Goal: Transaction & Acquisition: Purchase product/service

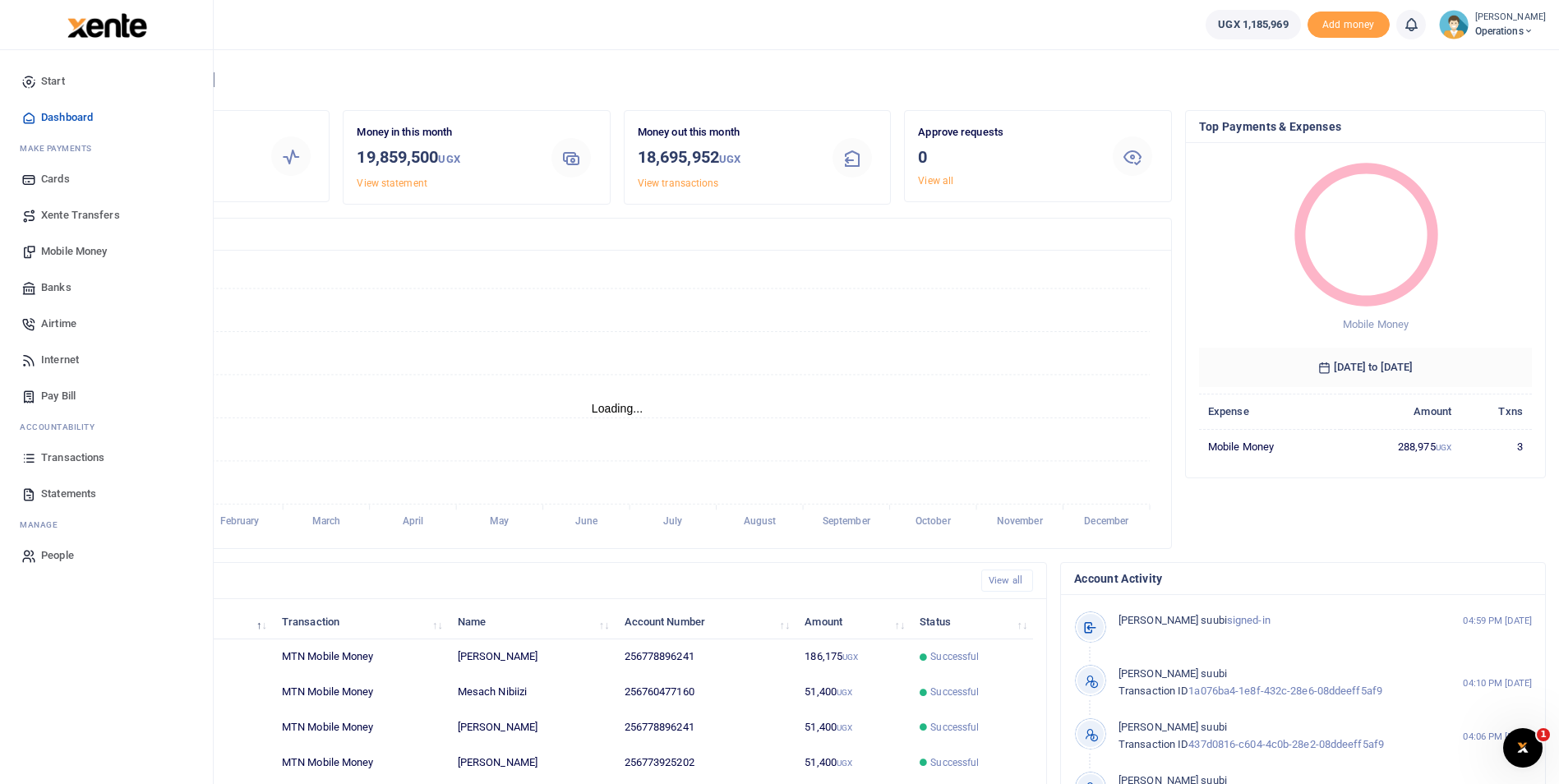
click at [67, 247] on span "Mobile Money" at bounding box center [74, 252] width 66 height 17
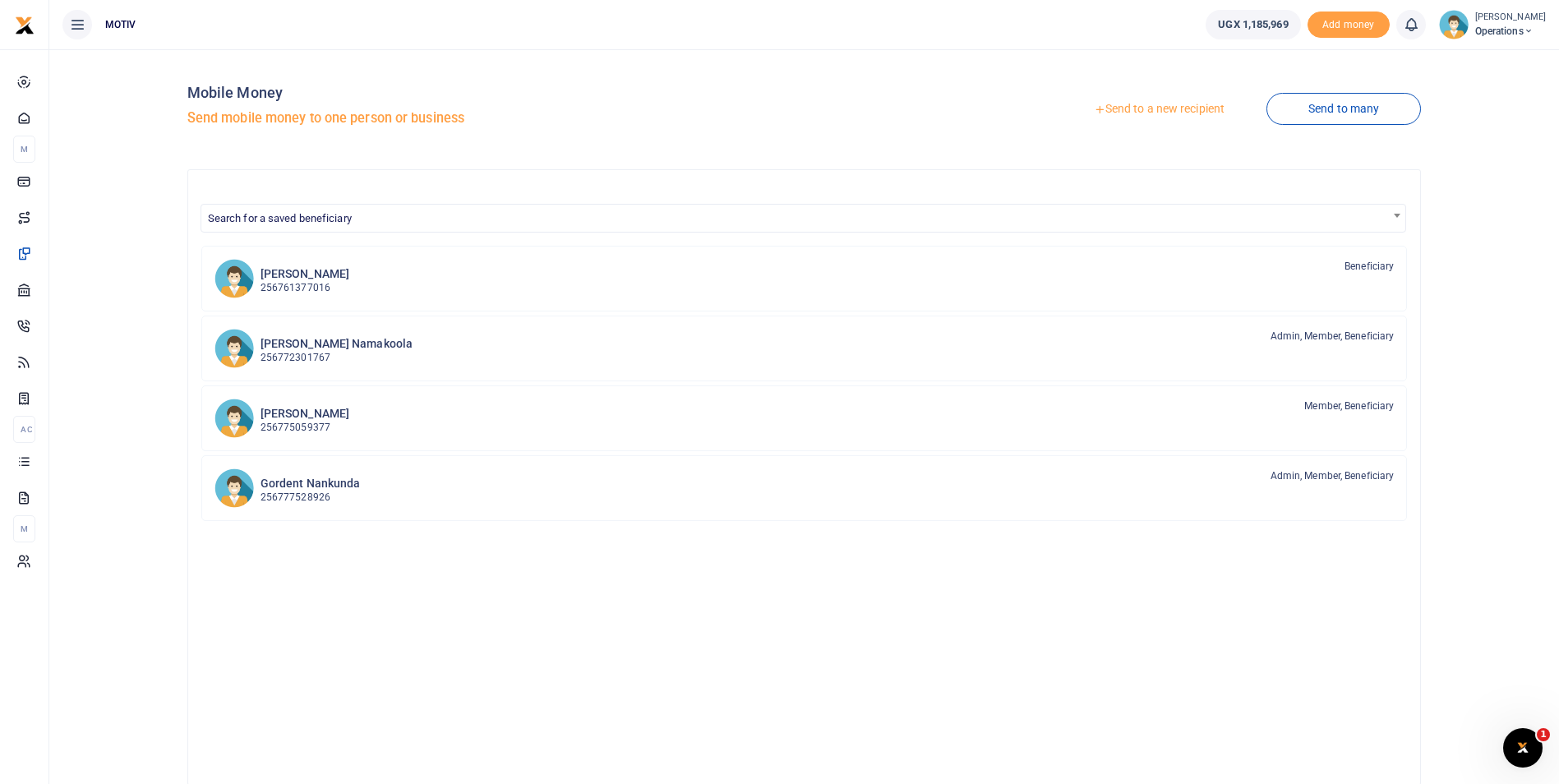
click at [1125, 111] on link "Send to a new recipient" at bounding box center [1158, 109] width 214 height 30
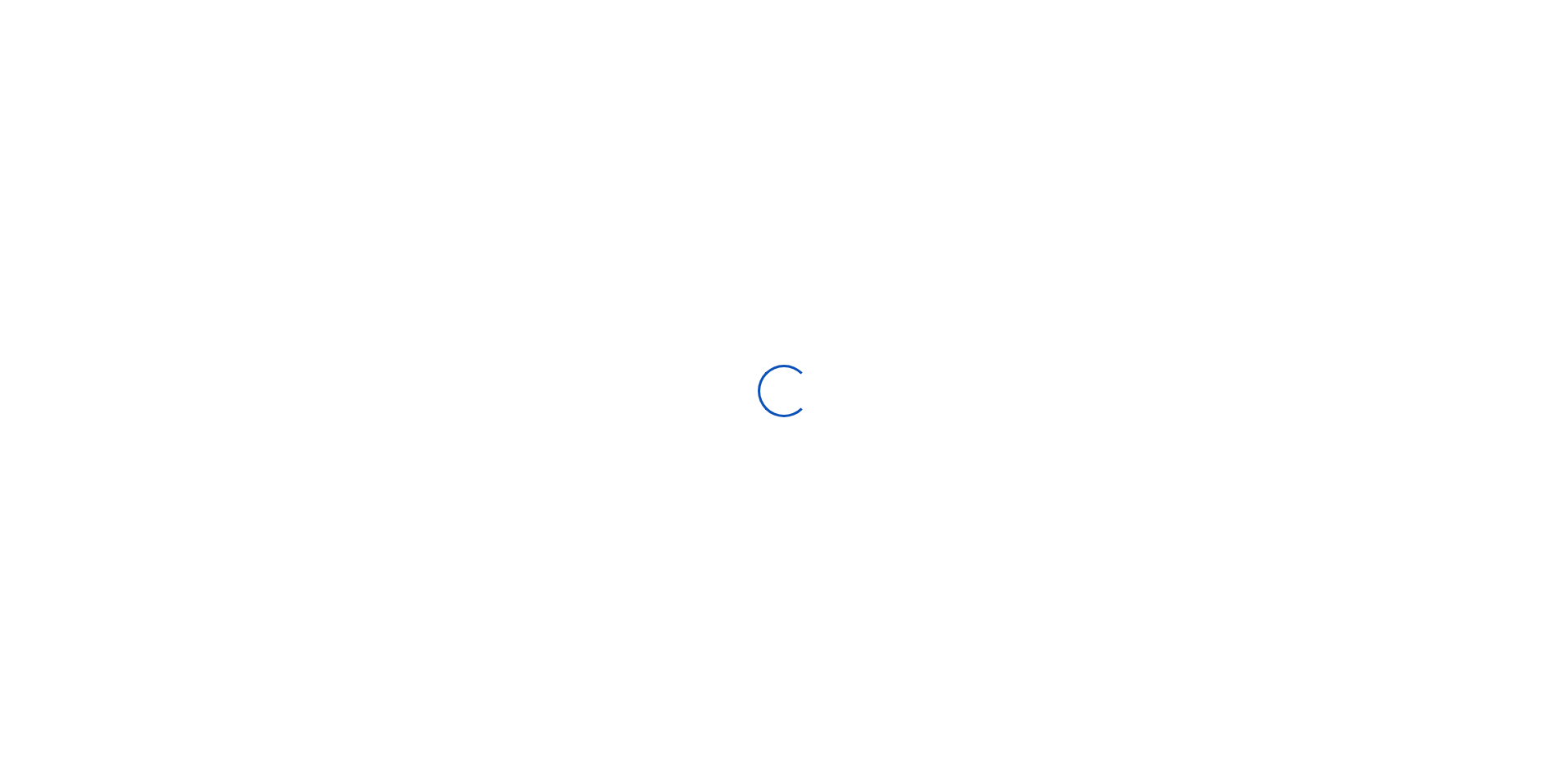
select select "Loading bundles"
select select
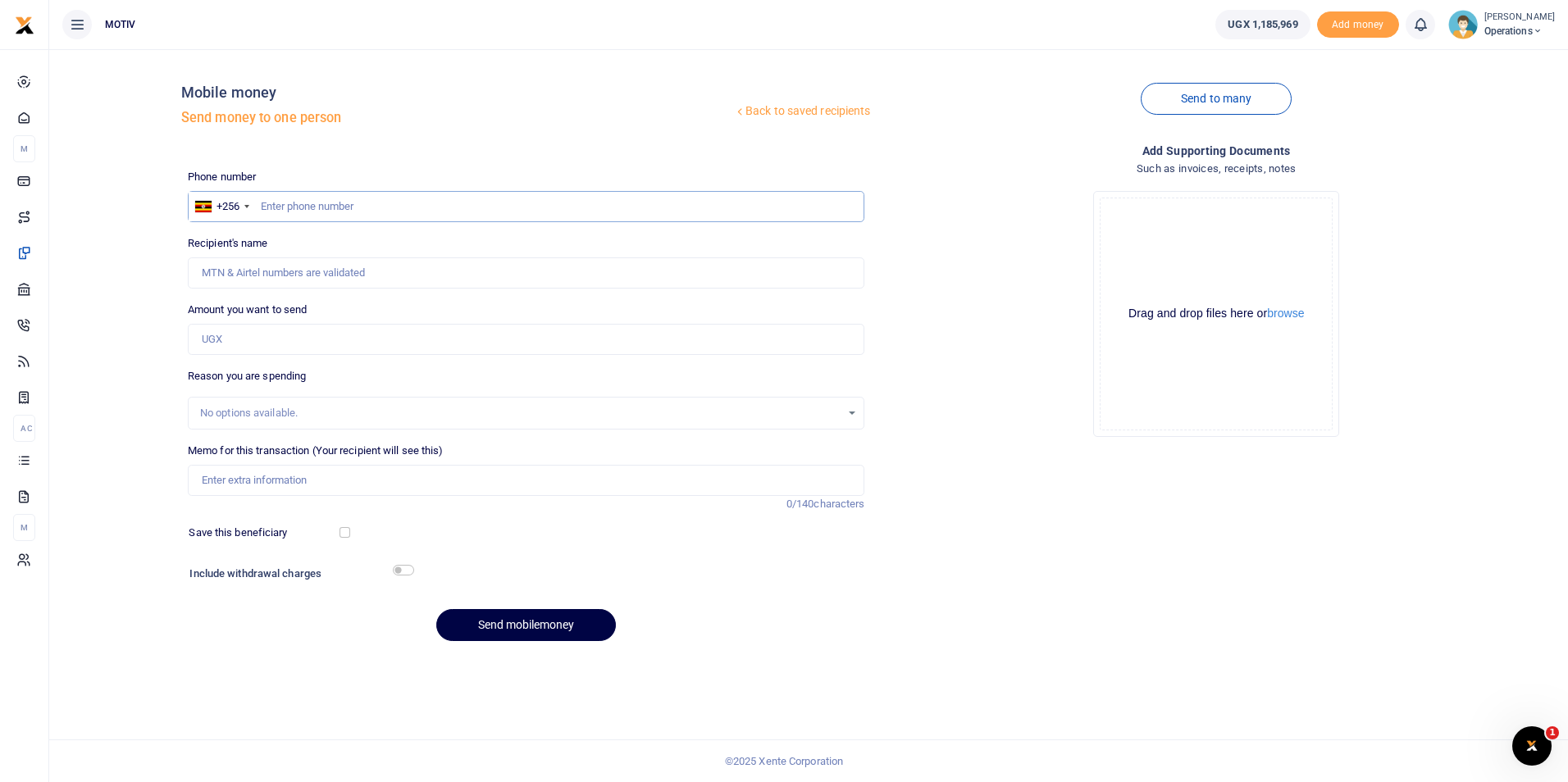
click at [305, 199] on input "text" at bounding box center [526, 206] width 678 height 31
type input "0785122434"
type input "[DEMOGRAPHIC_DATA][PERSON_NAME]"
type input "0785122434"
click at [132, 293] on div "Back to saved recipients Mobile money Send money to one person Send to many Pho…" at bounding box center [808, 358] width 1505 height 592
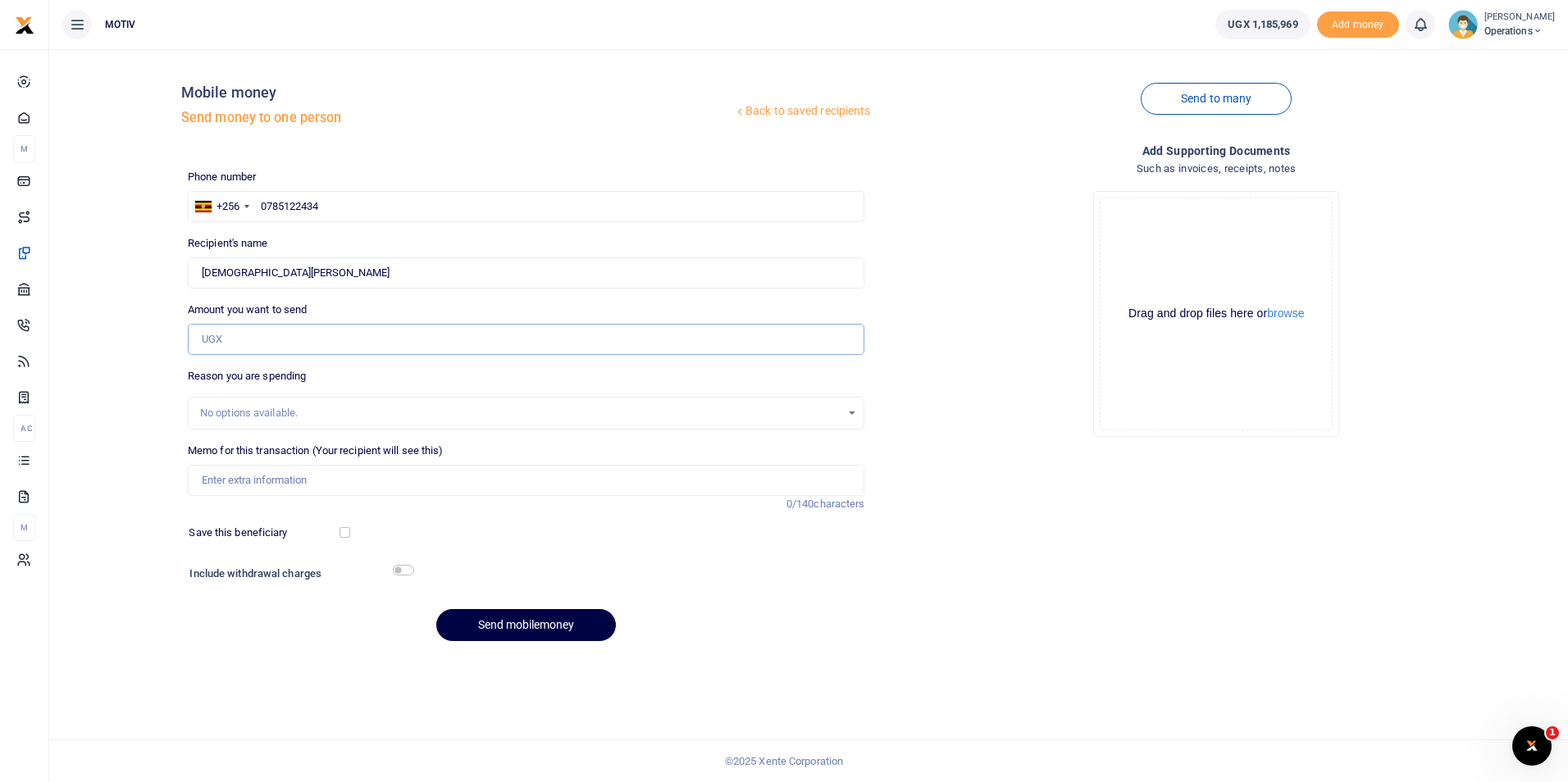
click at [243, 340] on input "Amount you want to send" at bounding box center [526, 339] width 678 height 31
type input "50,000"
click at [263, 474] on input "Memo for this transaction (Your recipient will see this)" at bounding box center [526, 480] width 678 height 31
click at [278, 485] on input "OPSY25PV0079 Overtime facilitation during CEO forum event and quonnect market" at bounding box center [526, 480] width 678 height 31
type input "OPSY25PV0093 airtime facilitation"
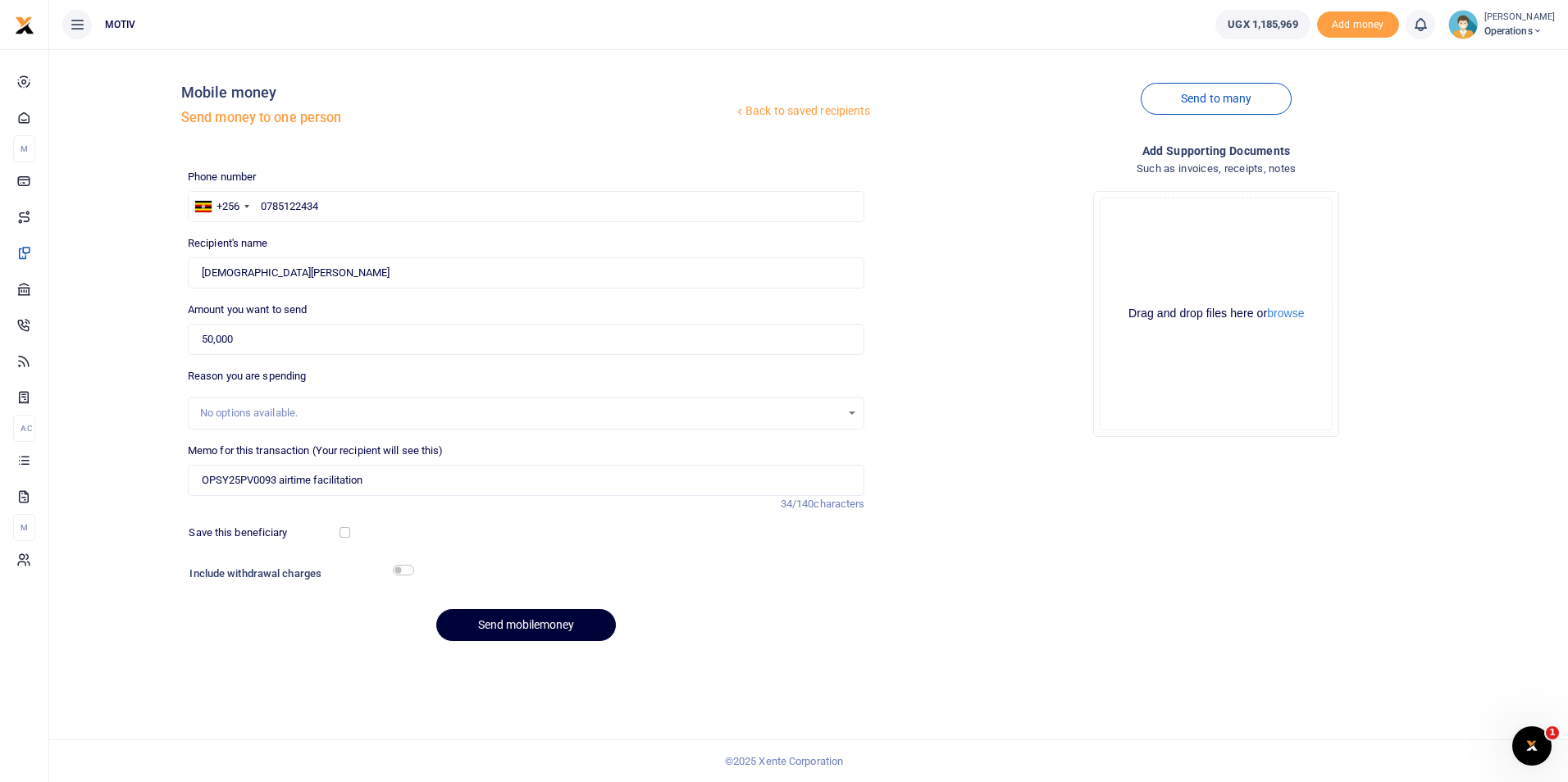
click at [523, 628] on button "Send mobilemoney" at bounding box center [525, 625] width 179 height 32
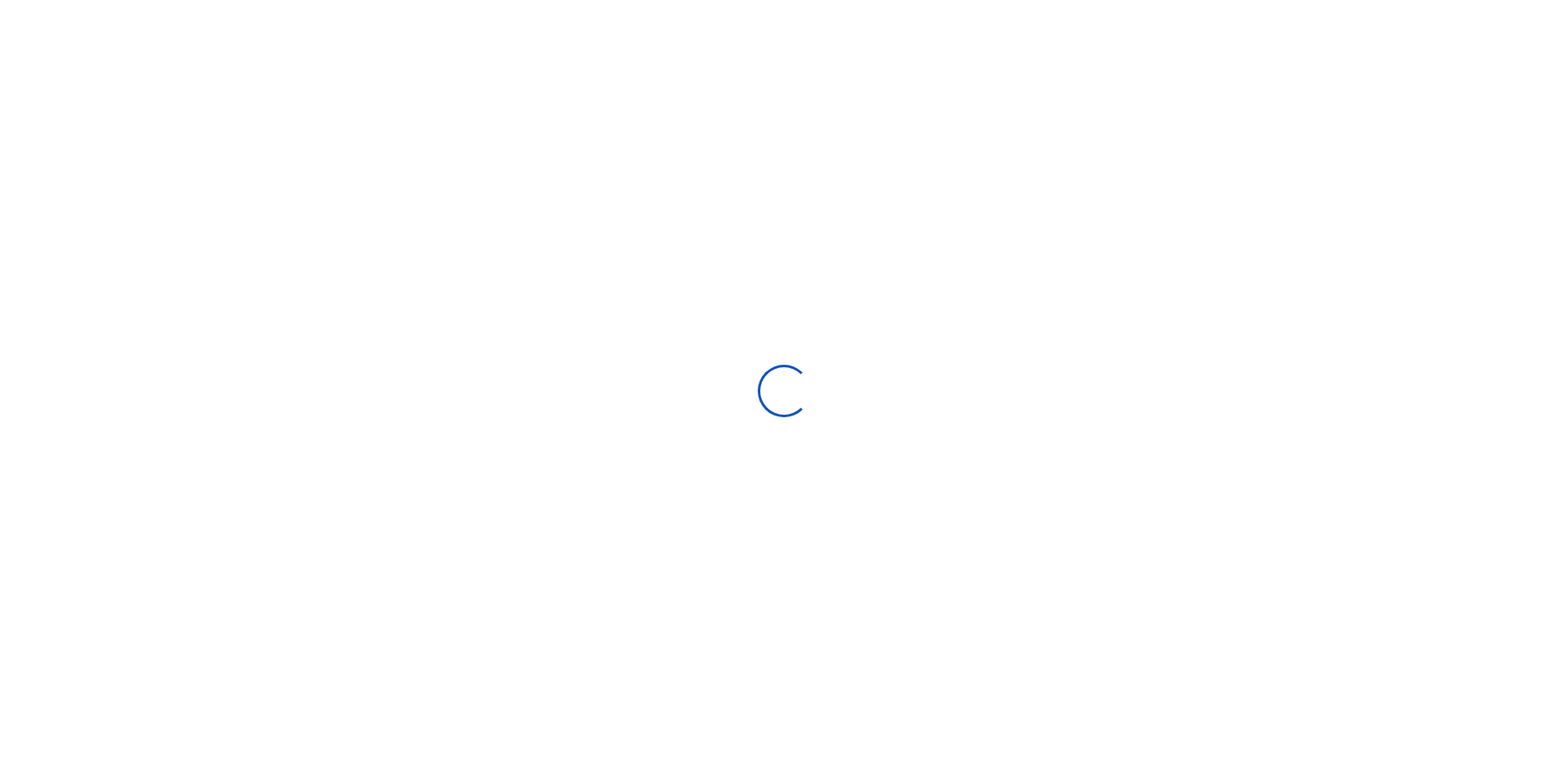
select select
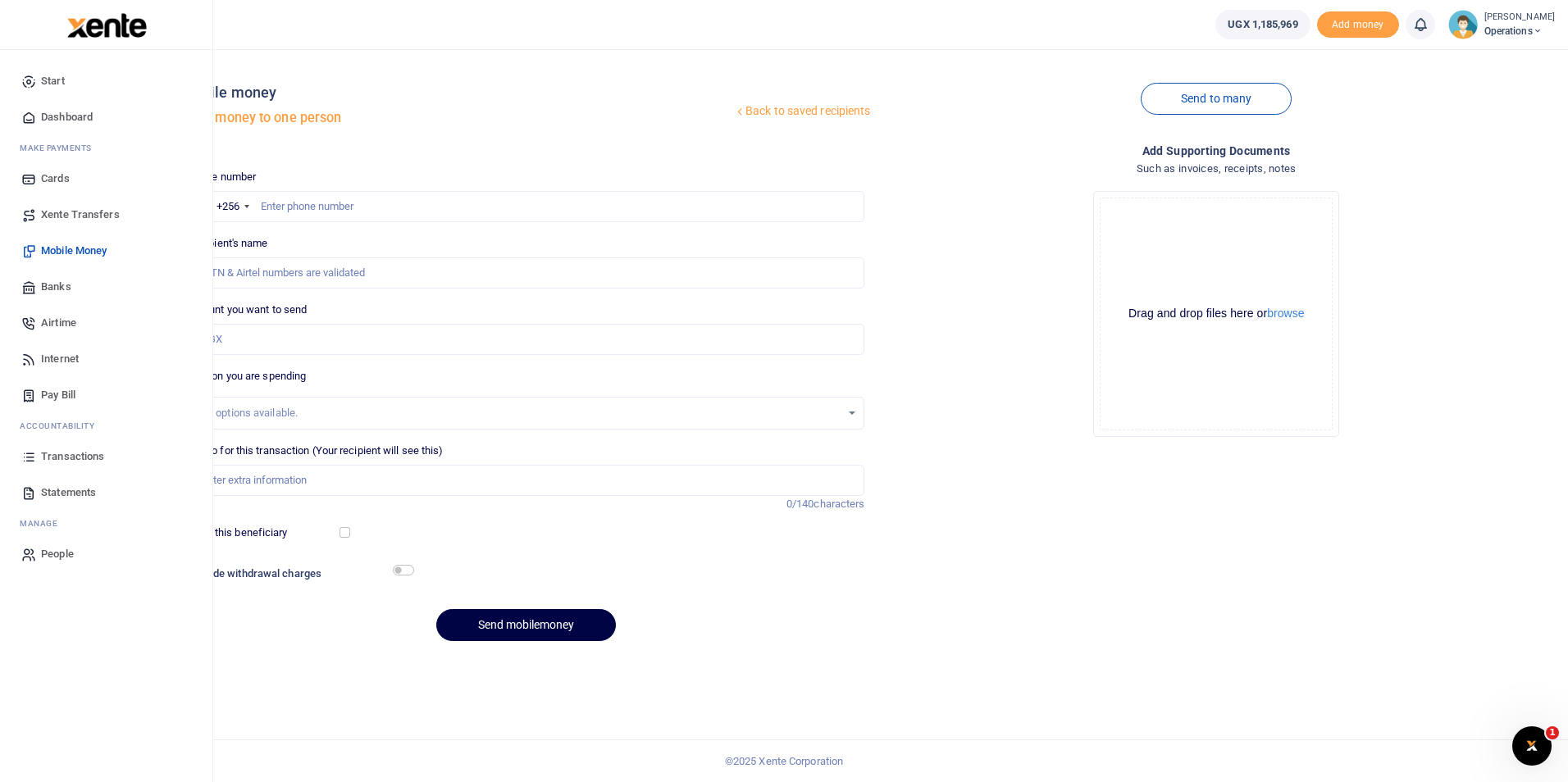
click at [71, 112] on span "Dashboard" at bounding box center [66, 118] width 51 height 17
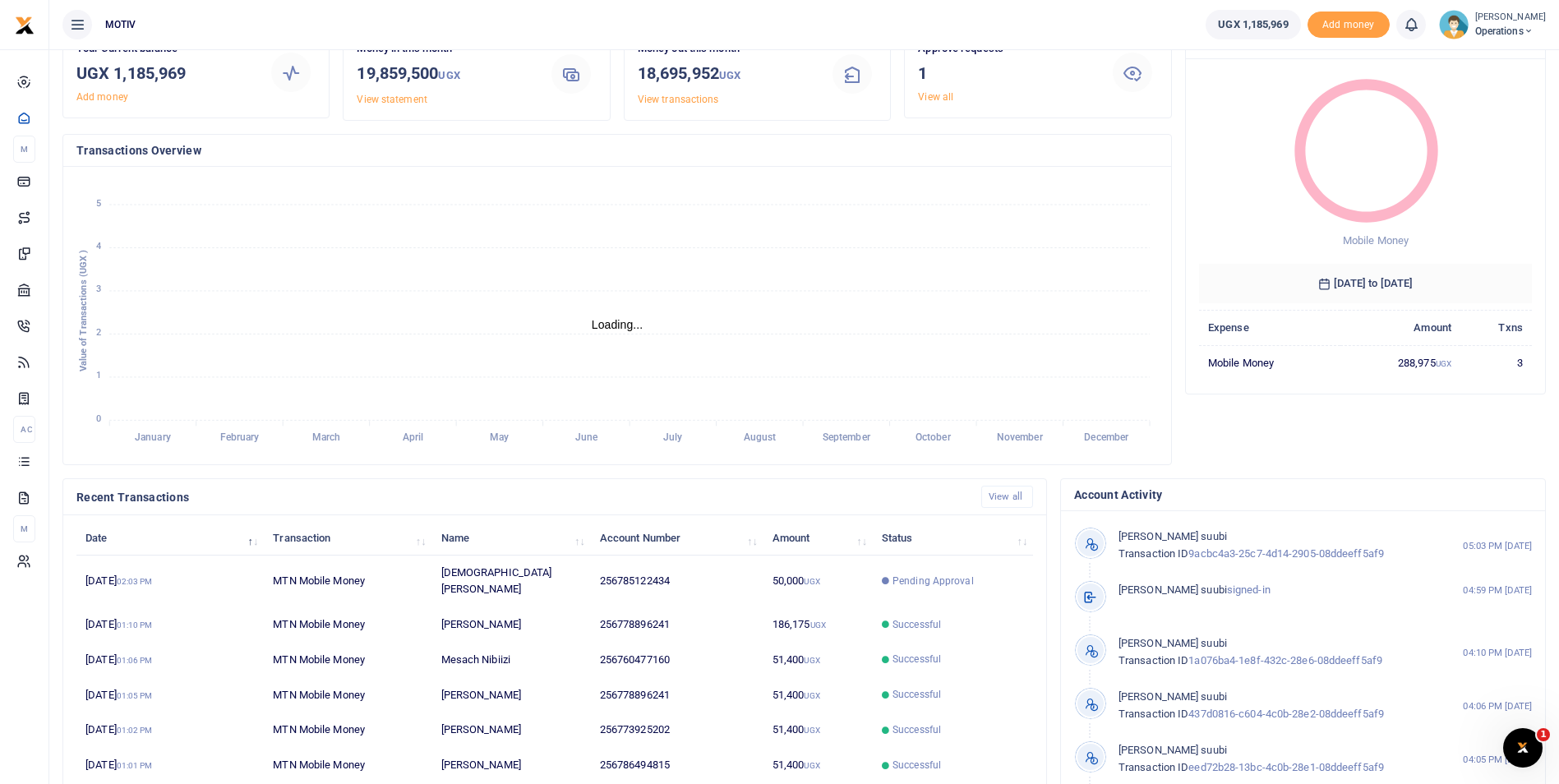
scroll to position [198, 0]
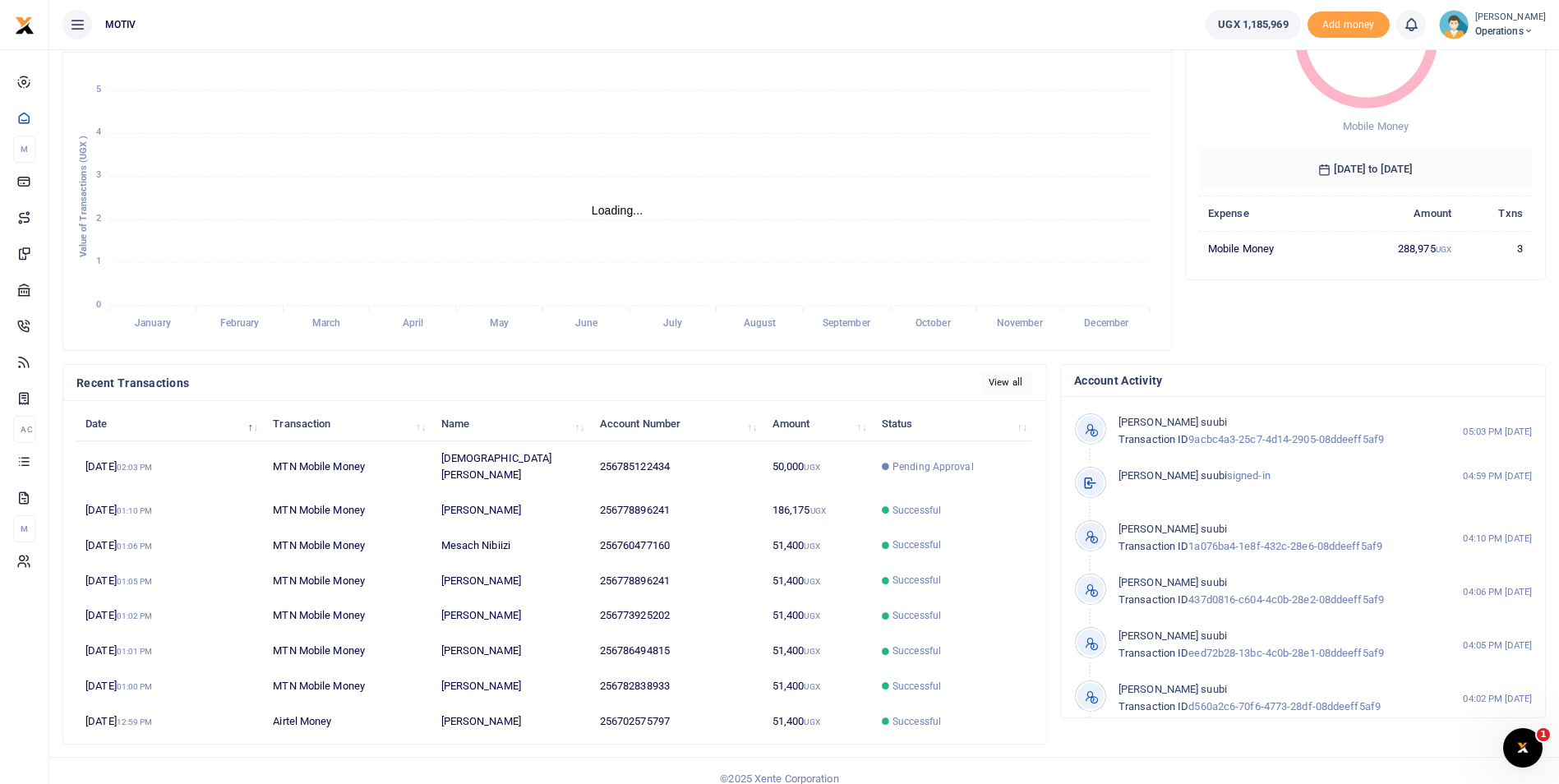
click at [1000, 378] on link "View all" at bounding box center [1007, 383] width 51 height 22
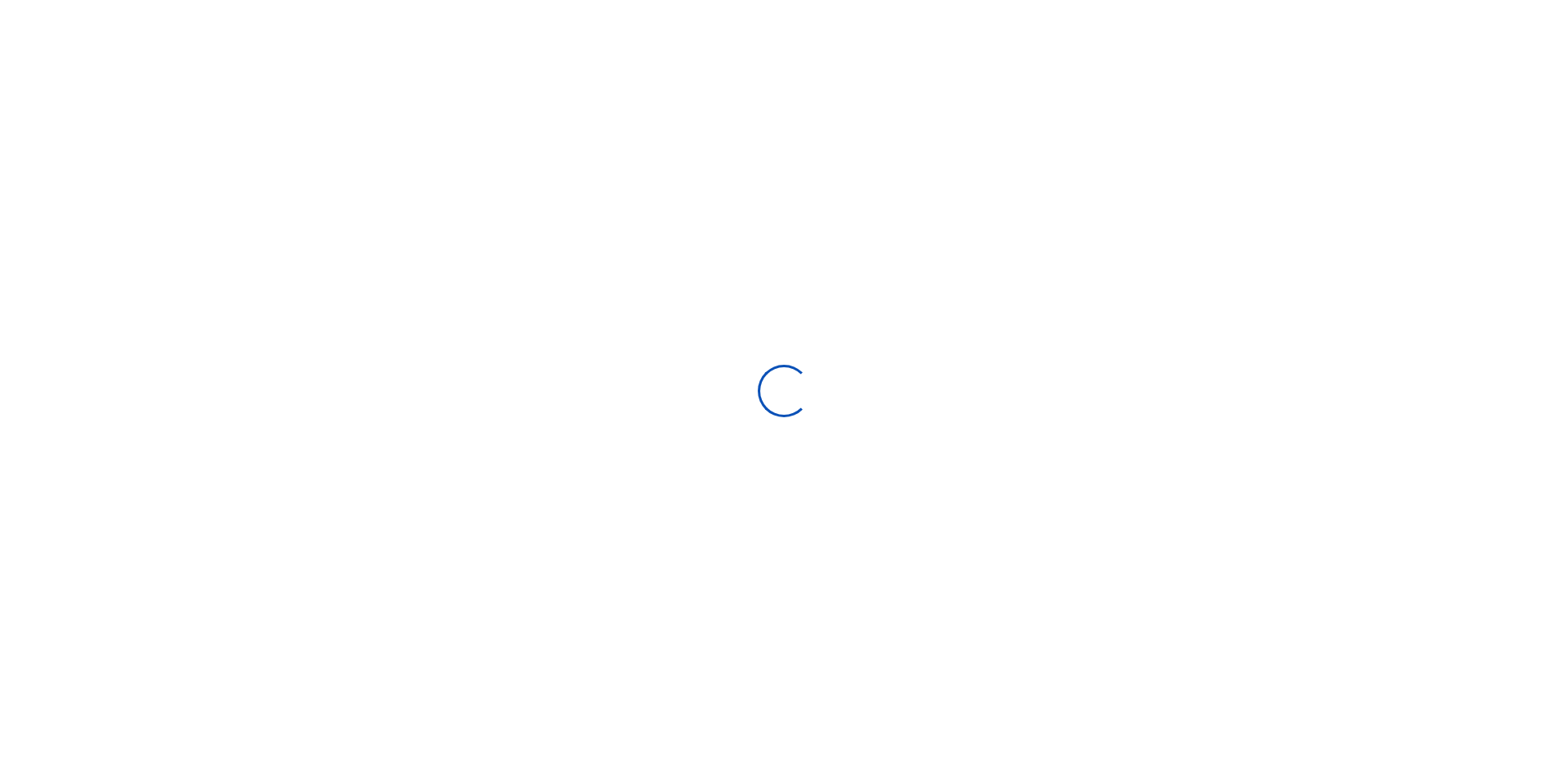
select select
type input "[DATE] - [DATE]"
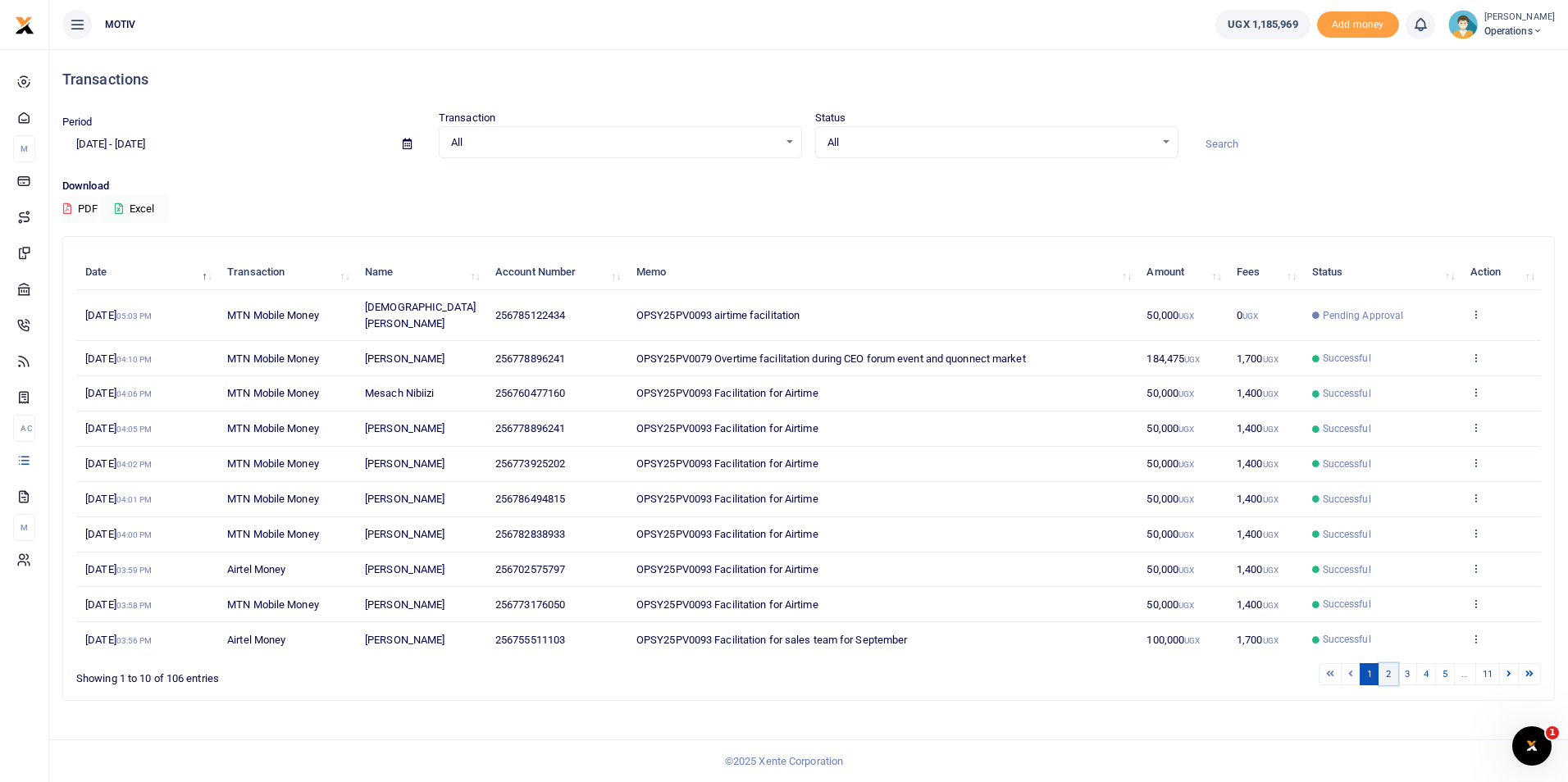
click at [1386, 663] on link "2" at bounding box center [1388, 675] width 20 height 22
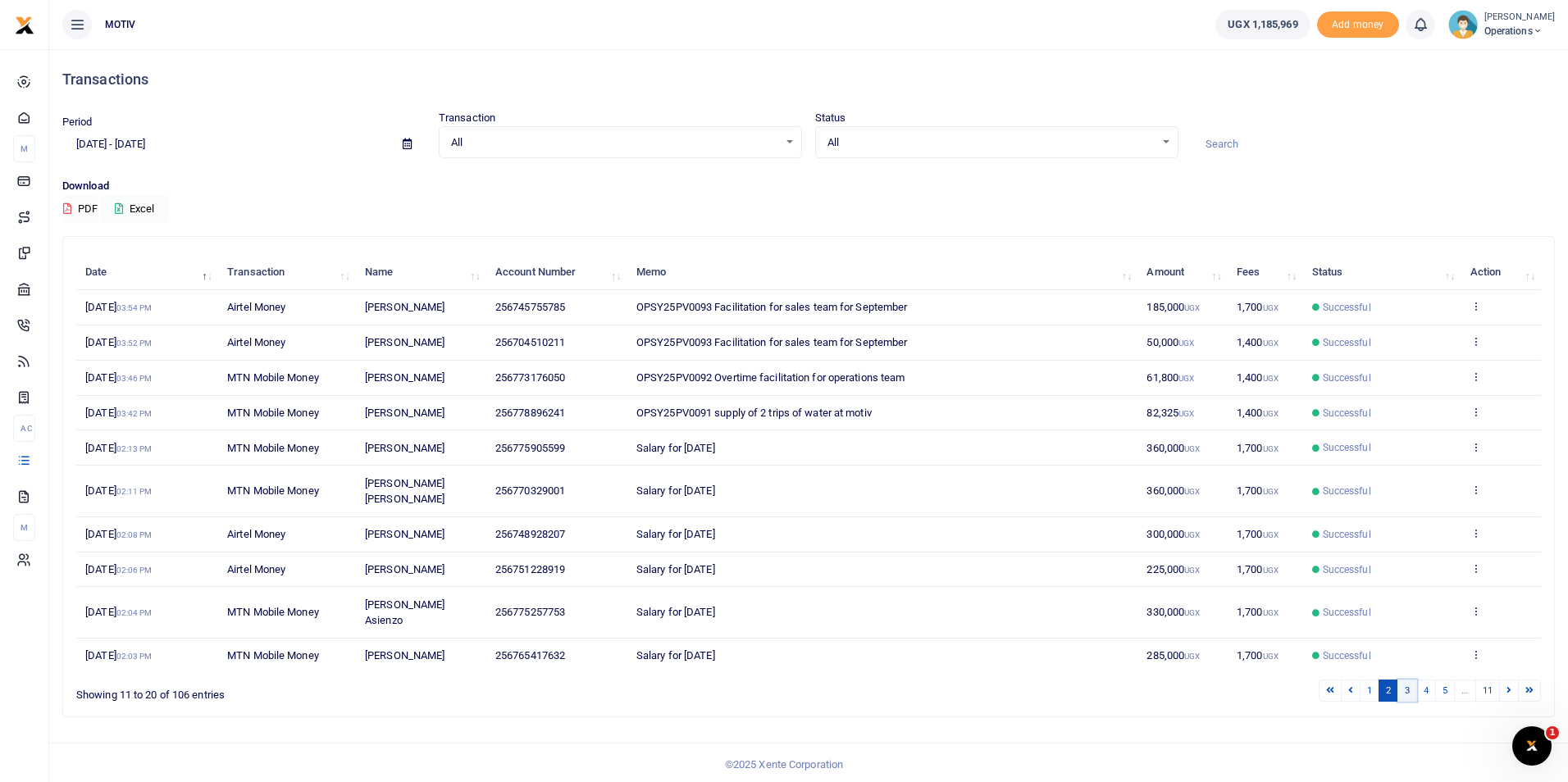
click at [1404, 679] on link "3" at bounding box center [1407, 691] width 20 height 22
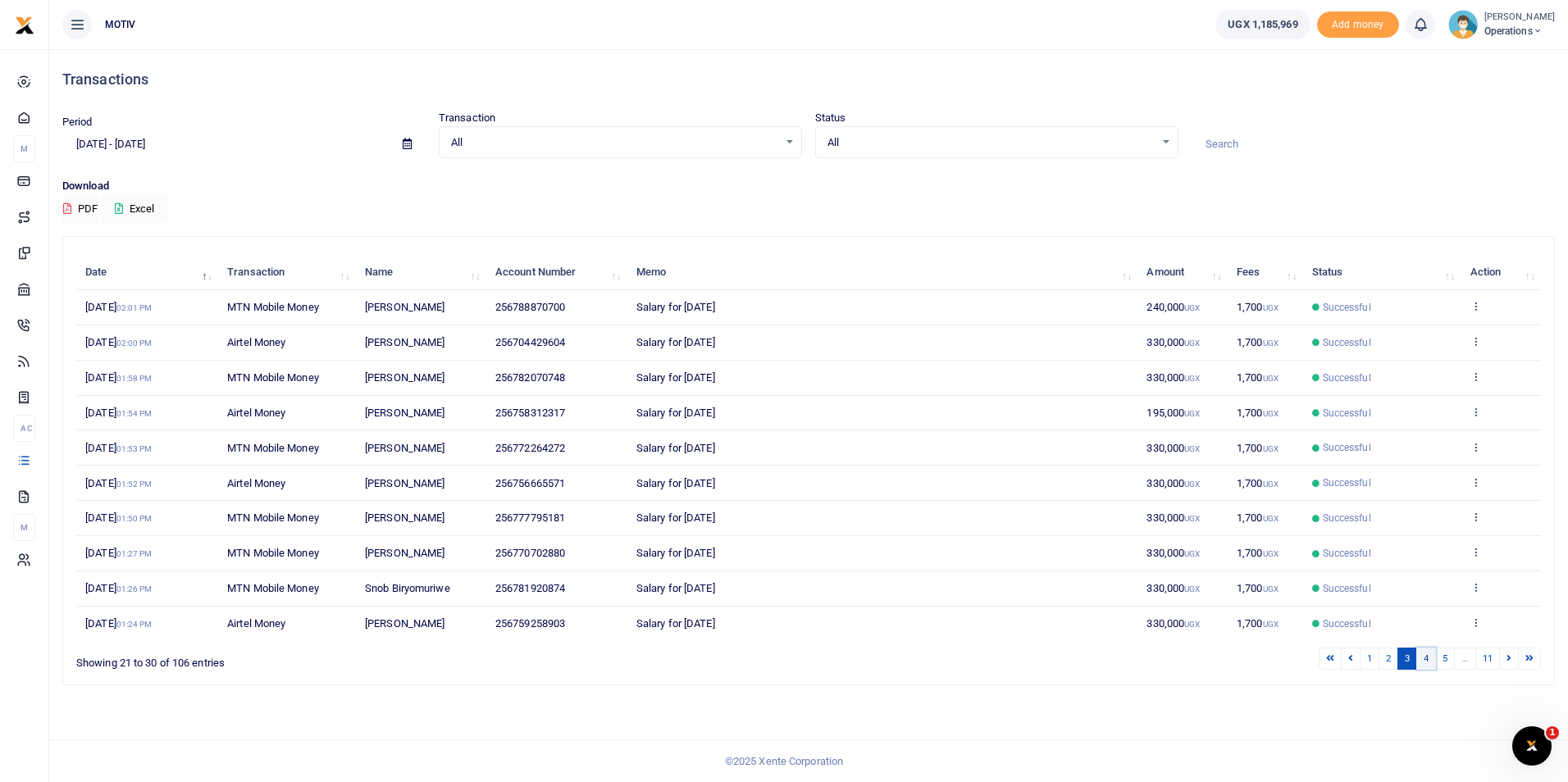
click at [1428, 654] on link "4" at bounding box center [1425, 659] width 20 height 22
